Goal: Navigation & Orientation: Find specific page/section

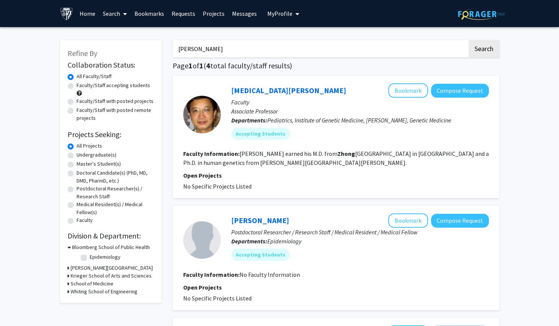
click at [143, 13] on link "Bookmarks" at bounding box center [149, 13] width 37 height 26
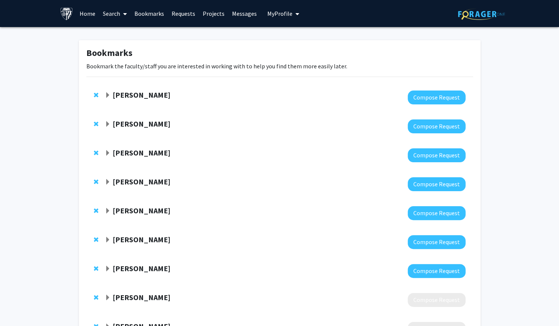
click at [128, 93] on strong "[PERSON_NAME]" at bounding box center [142, 94] width 58 height 9
